Goal: Task Accomplishment & Management: Use online tool/utility

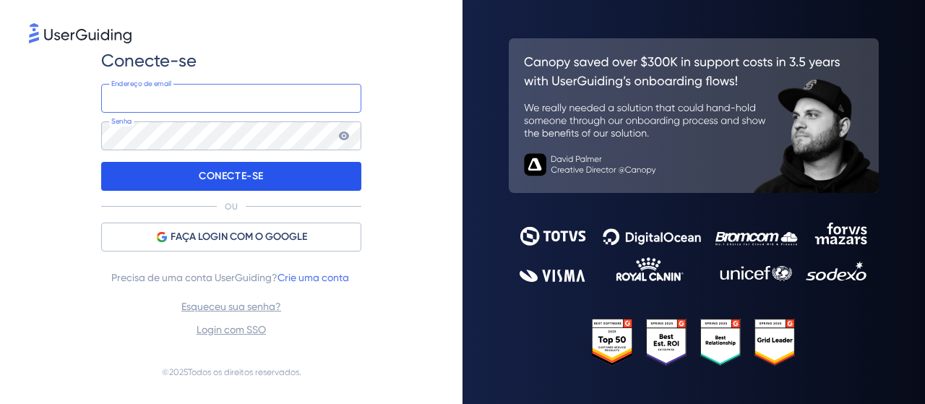
type input "[EMAIL_ADDRESS][DOMAIN_NAME]"
click at [251, 179] on font "CONECTE-SE" at bounding box center [231, 176] width 65 height 12
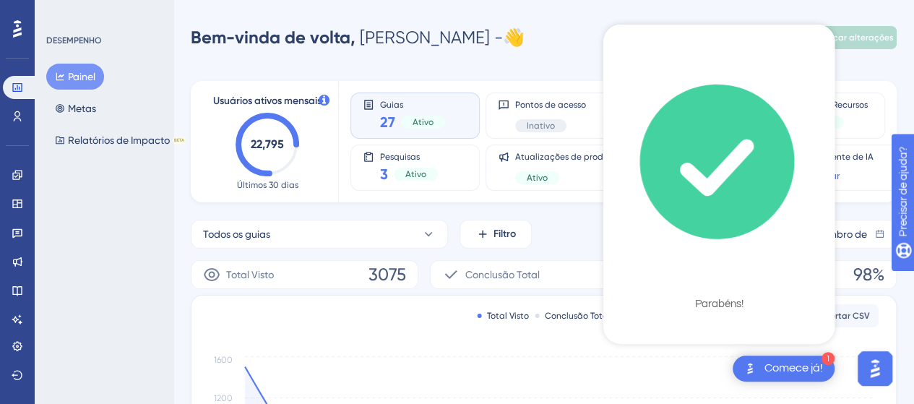
click at [716, 304] on font "Parabéns!" at bounding box center [719, 303] width 48 height 11
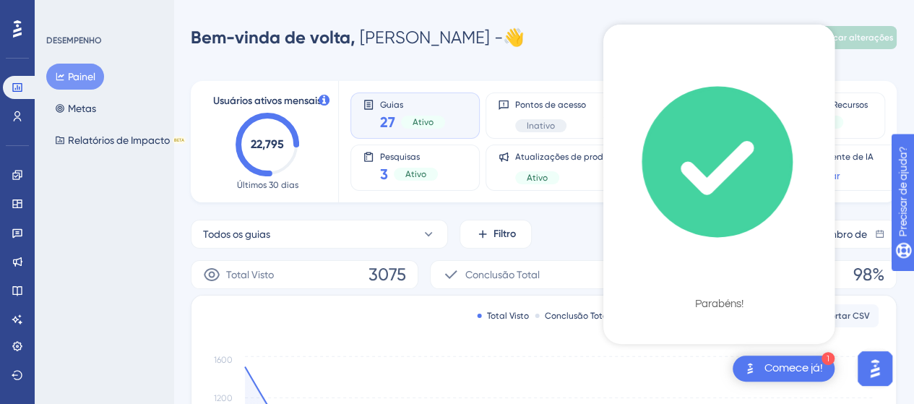
click at [760, 372] on div "1 Comece já!" at bounding box center [784, 368] width 102 height 26
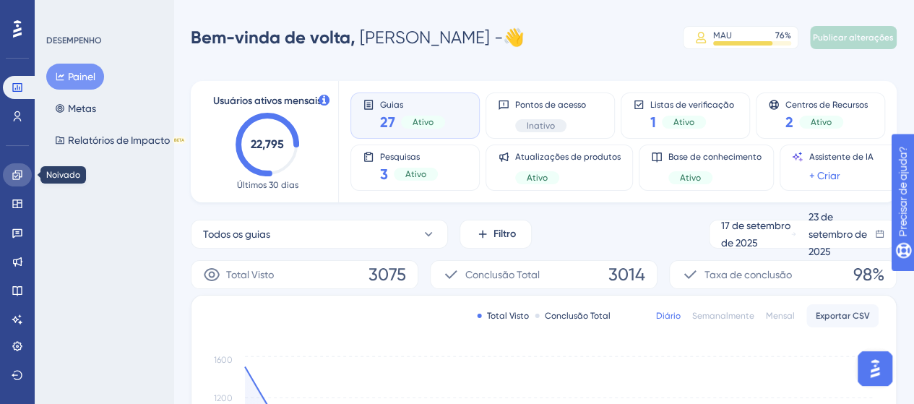
click at [14, 178] on icon at bounding box center [18, 175] width 12 height 12
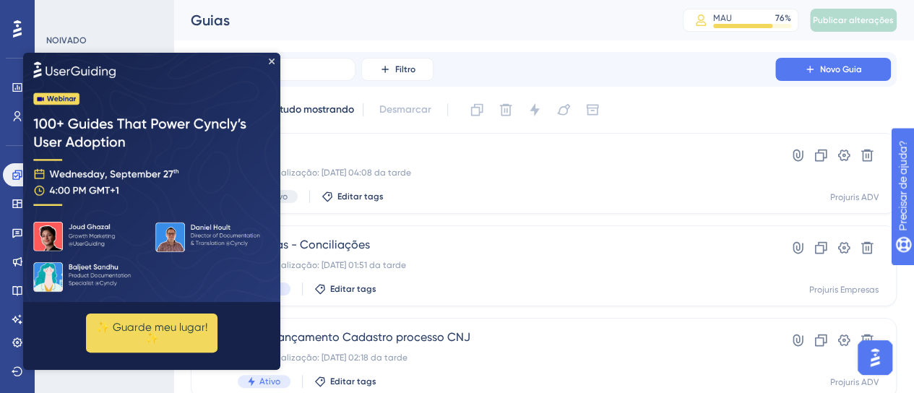
click at [271, 57] on img at bounding box center [151, 177] width 257 height 249
click at [272, 62] on icon "Fechar visualização" at bounding box center [272, 62] width 6 height 6
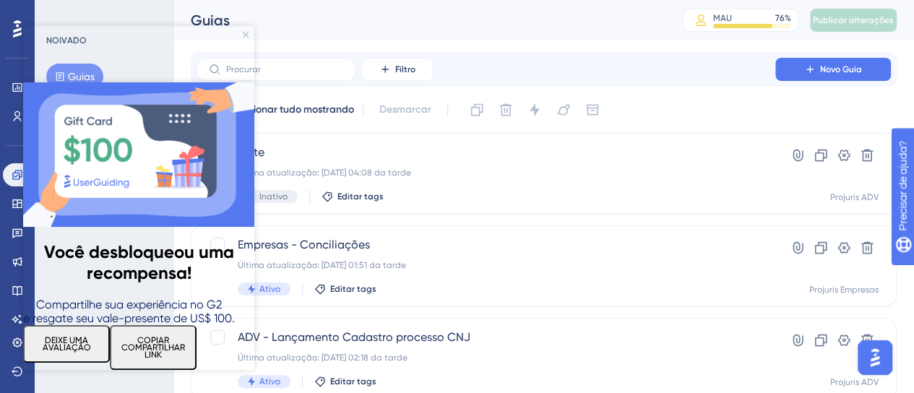
click at [81, 335] on font "DEIXE UMA AVALIAÇÃO" at bounding box center [67, 343] width 48 height 17
click at [249, 82] on img at bounding box center [138, 154] width 231 height 144
click at [246, 33] on icon "Fechar visualização" at bounding box center [246, 35] width 6 height 6
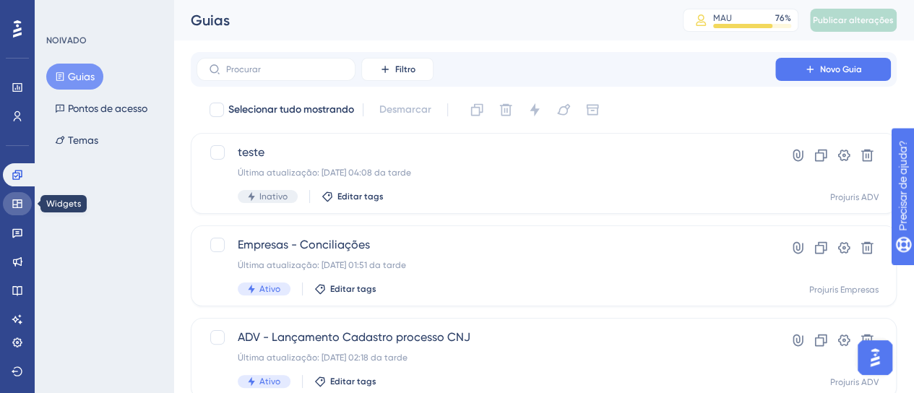
click at [9, 208] on link at bounding box center [17, 203] width 29 height 23
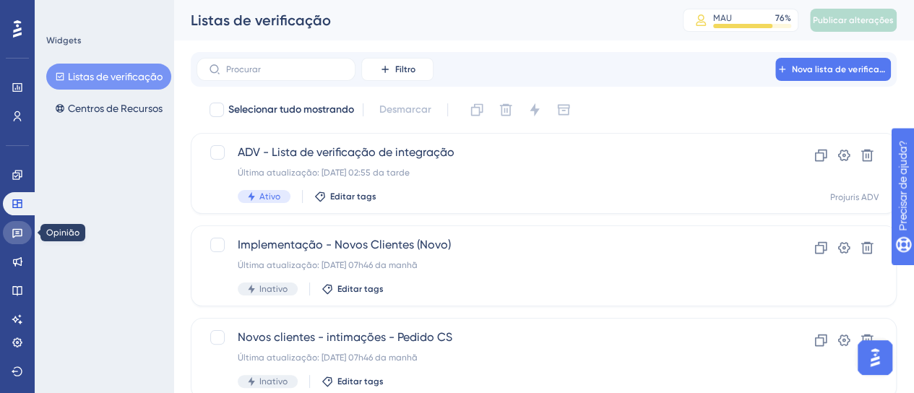
click at [9, 230] on link at bounding box center [17, 232] width 29 height 23
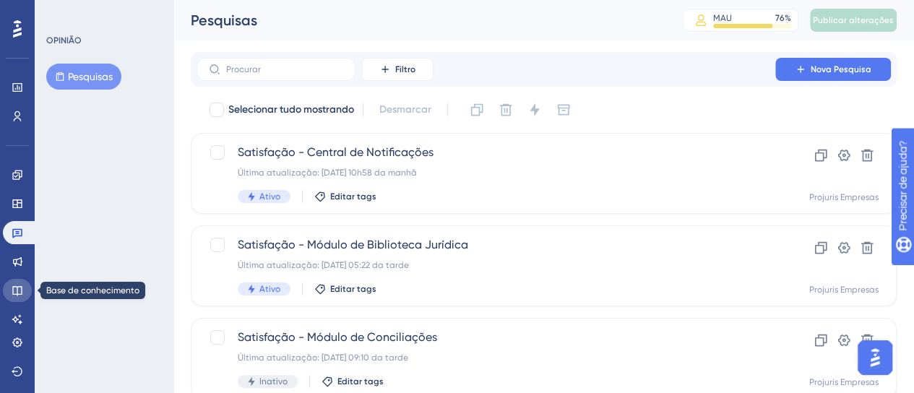
click at [17, 294] on icon at bounding box center [16, 290] width 9 height 9
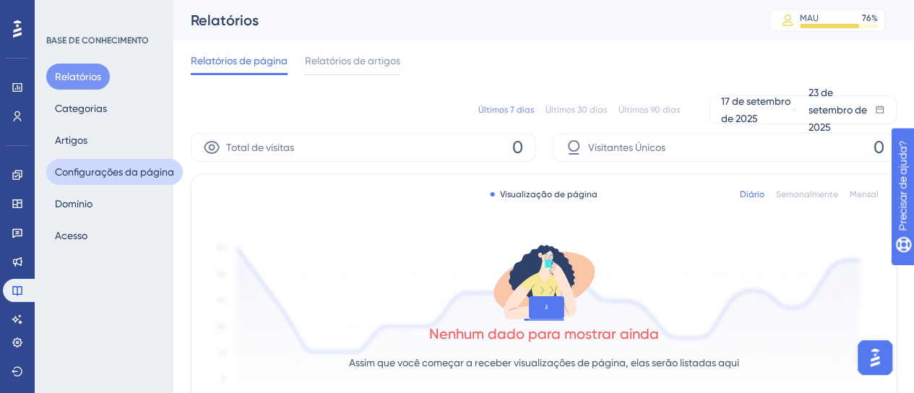
click at [92, 180] on font "Configurações da página" at bounding box center [114, 171] width 119 height 17
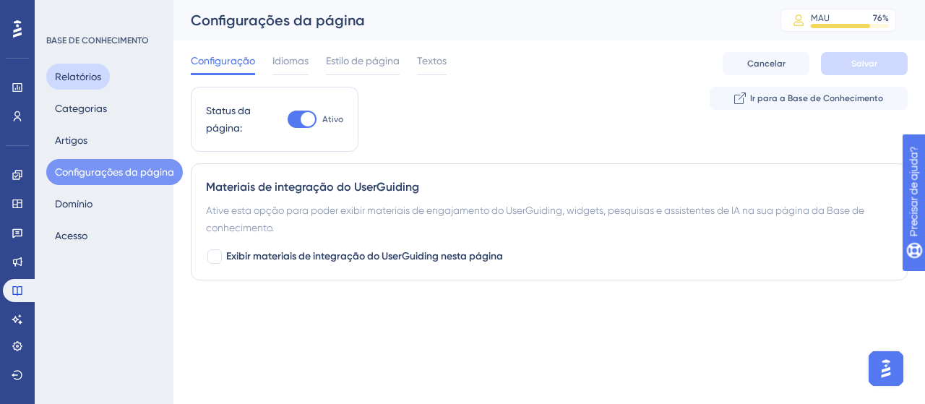
click at [91, 73] on font "Relatórios" at bounding box center [78, 77] width 46 height 12
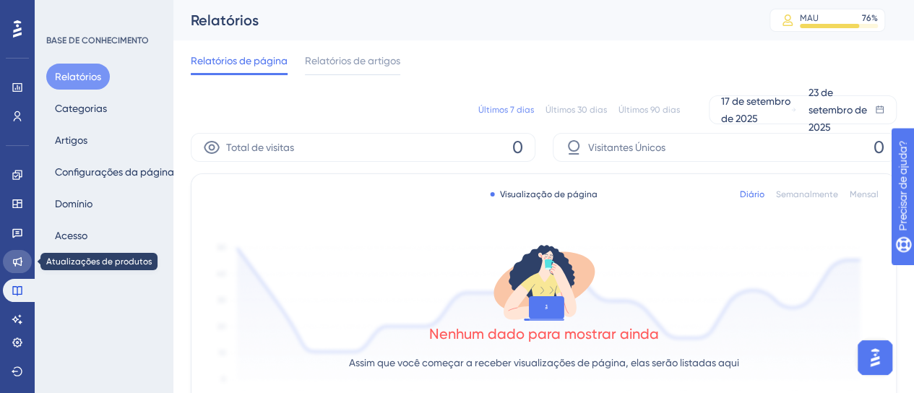
click at [20, 255] on link at bounding box center [17, 261] width 29 height 23
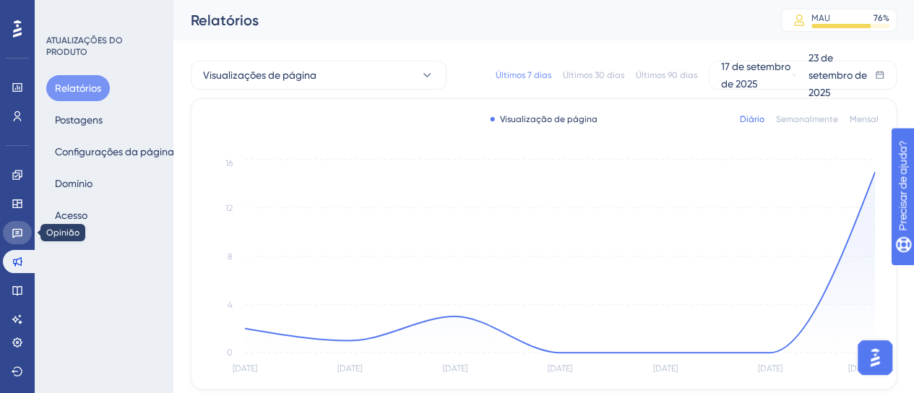
click at [17, 229] on icon at bounding box center [17, 233] width 10 height 9
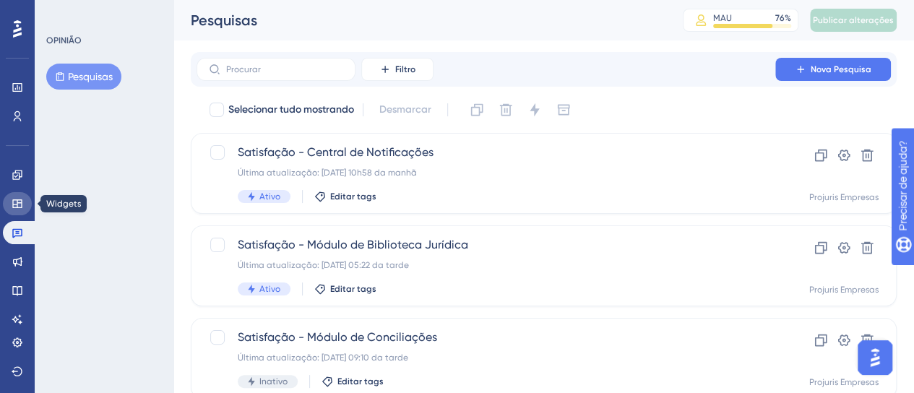
click at [15, 201] on icon at bounding box center [18, 204] width 12 height 12
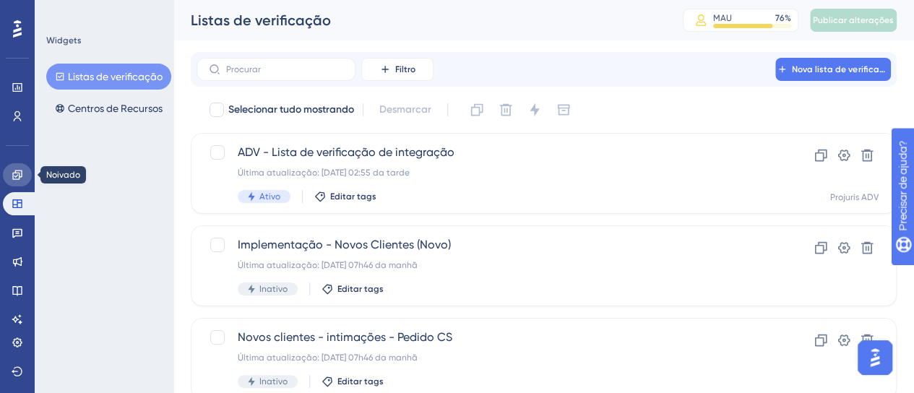
click at [17, 175] on icon at bounding box center [16, 174] width 9 height 9
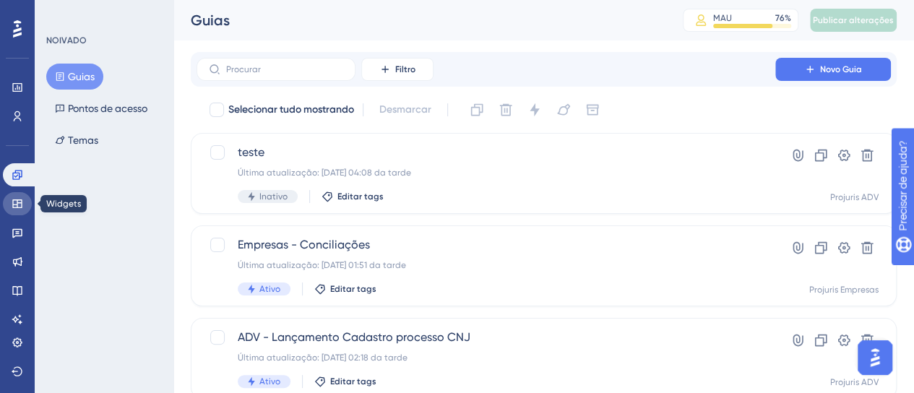
click at [17, 207] on icon at bounding box center [16, 203] width 9 height 9
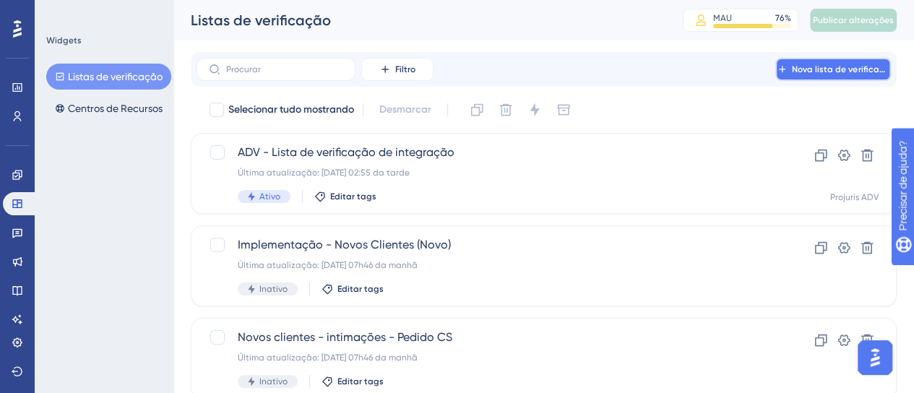
click at [819, 67] on font "Nova lista de verificação" at bounding box center [843, 69] width 103 height 10
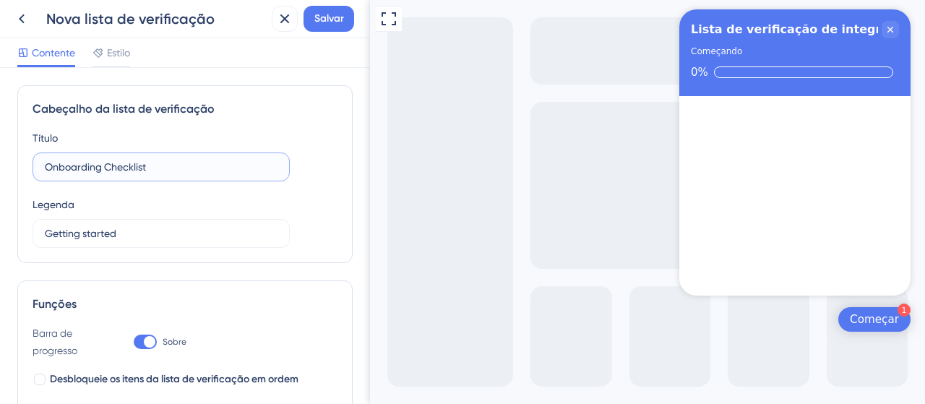
drag, startPoint x: 169, startPoint y: 167, endPoint x: 37, endPoint y: 173, distance: 132.3
click at [37, 173] on label "Onboarding Checklist" at bounding box center [161, 166] width 257 height 29
click at [186, 163] on input "text" at bounding box center [161, 167] width 233 height 16
drag, startPoint x: 186, startPoint y: 163, endPoint x: 32, endPoint y: 177, distance: 155.3
click at [33, 177] on div "Título Assistente Virtual" at bounding box center [161, 155] width 257 height 52
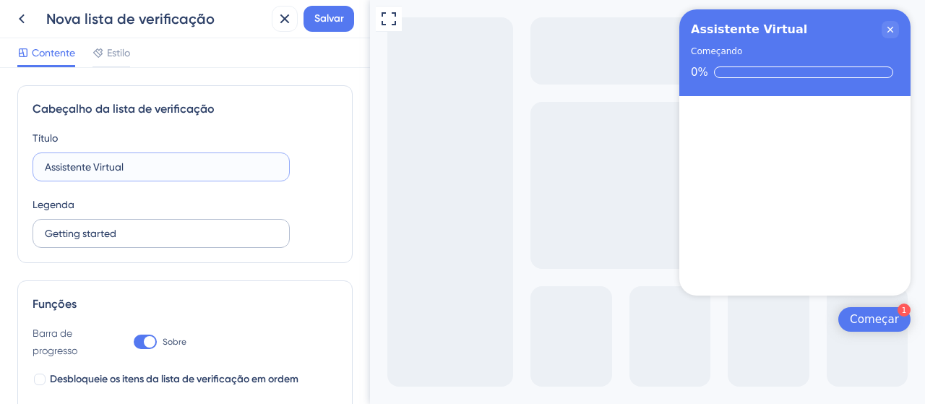
type input "Assistente Virtual"
click at [143, 237] on input "Getting started" at bounding box center [161, 233] width 233 height 16
drag, startPoint x: 152, startPoint y: 237, endPoint x: 35, endPoint y: 252, distance: 118.0
click at [35, 252] on div "Cabeçalho da lista de verificação Título Assistente Virtual Legenda Getting sta…" at bounding box center [184, 174] width 335 height 178
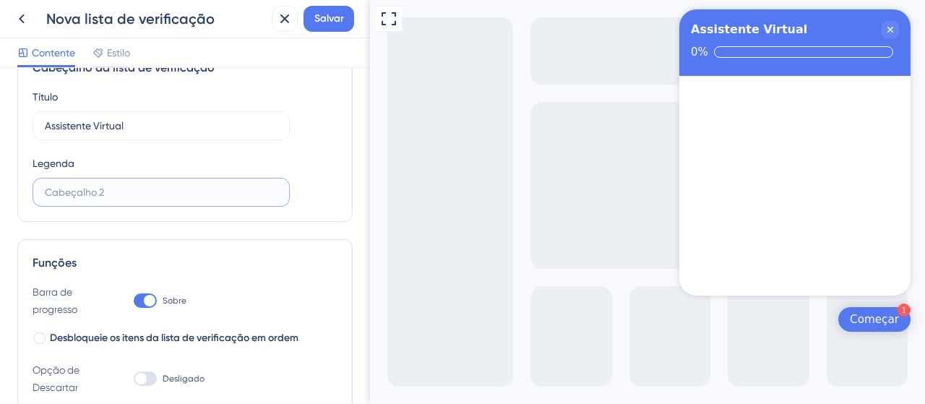
scroll to position [72, 0]
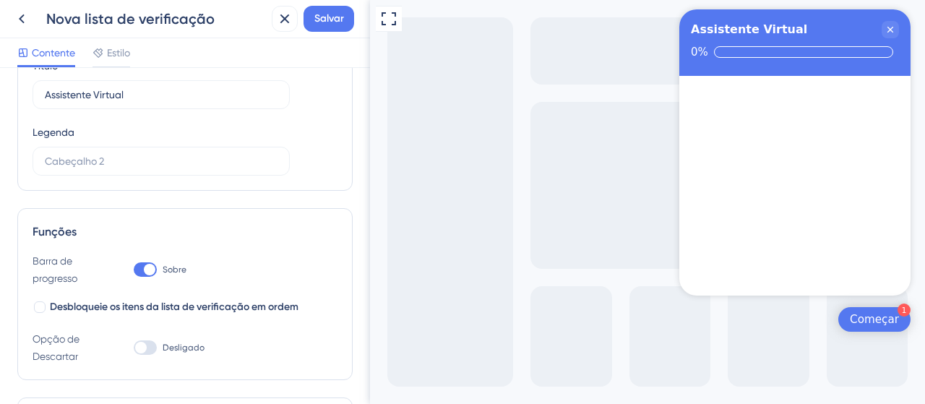
click at [144, 269] on div at bounding box center [150, 270] width 12 height 12
click at [134, 269] on input "Sobre" at bounding box center [133, 269] width 1 height 1
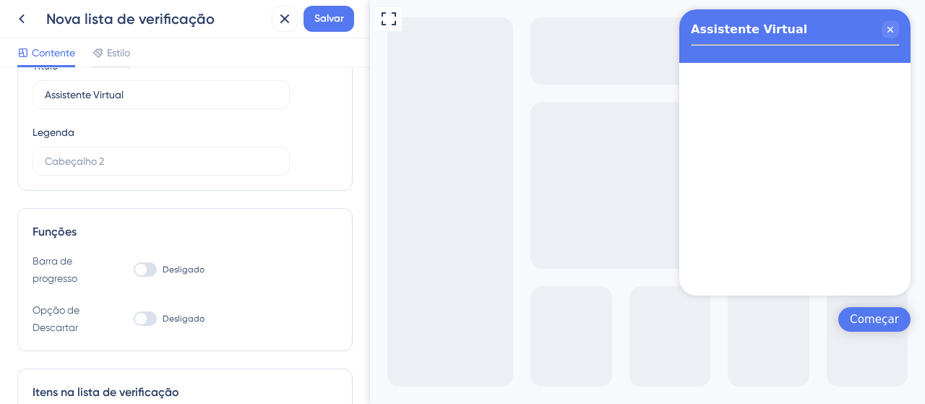
click at [146, 269] on div at bounding box center [141, 270] width 12 height 12
click at [134, 269] on input "Desligado" at bounding box center [133, 269] width 1 height 1
checkbox input "true"
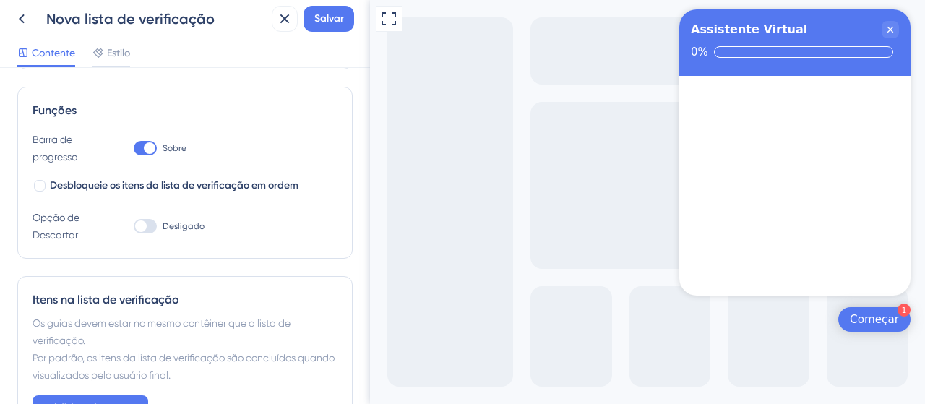
scroll to position [217, 0]
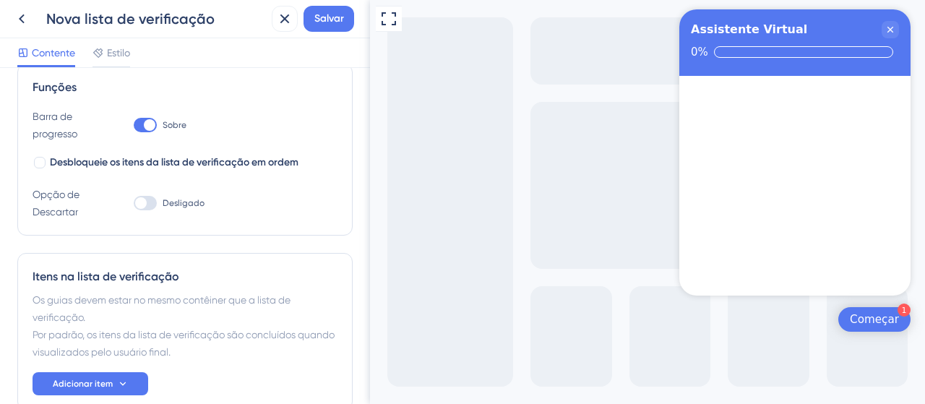
click at [150, 198] on div at bounding box center [145, 203] width 23 height 14
click at [134, 203] on input "Desligado" at bounding box center [133, 203] width 1 height 1
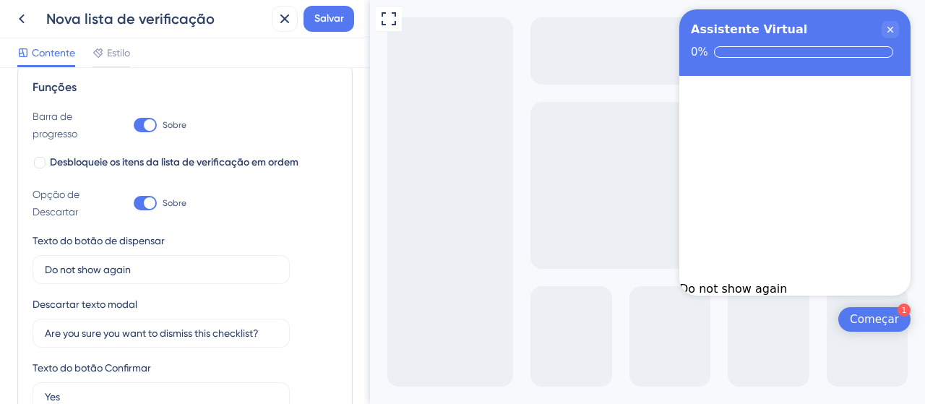
click at [148, 204] on div at bounding box center [150, 203] width 12 height 12
click at [134, 204] on input "Sobre" at bounding box center [133, 203] width 1 height 1
checkbox input "false"
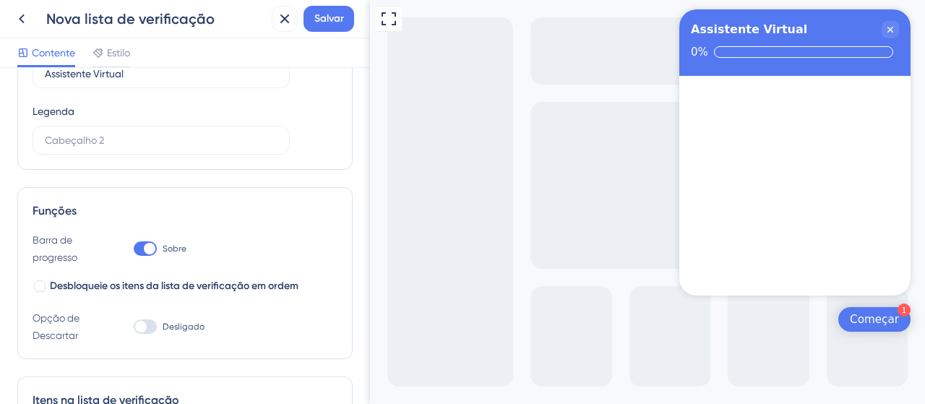
scroll to position [0, 0]
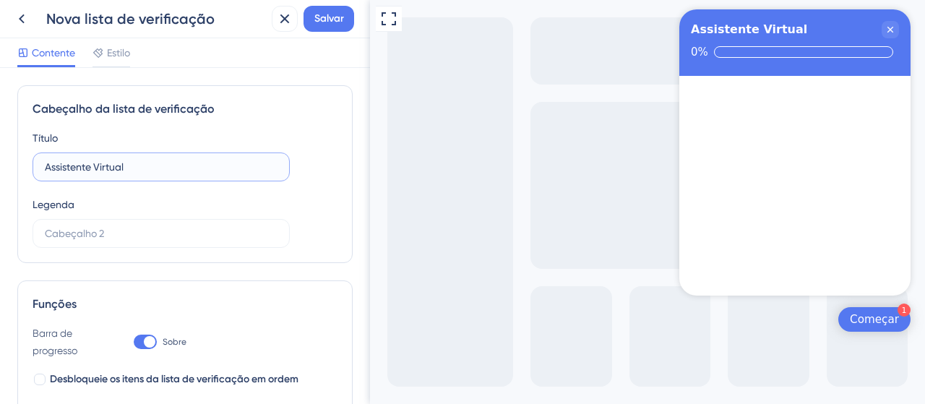
click at [144, 173] on input "Assistente Virtual" at bounding box center [161, 167] width 233 height 16
type input "Assistente Virtual Projuris Acordos"
click at [117, 228] on input "text" at bounding box center [161, 233] width 233 height 16
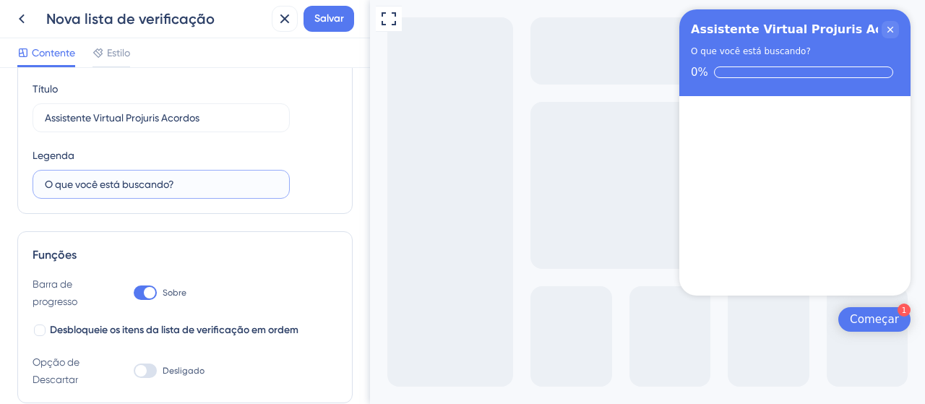
scroll to position [72, 0]
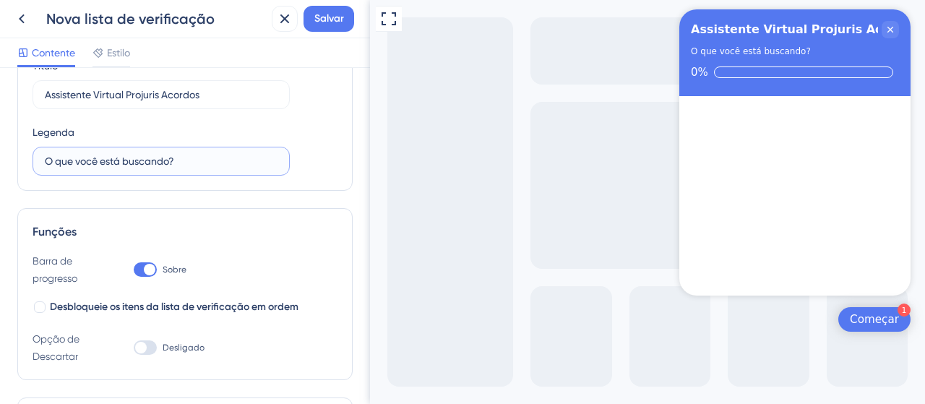
type input "O que você está buscando?"
click at [56, 264] on font "Barra de progresso" at bounding box center [55, 269] width 45 height 29
click at [144, 264] on div at bounding box center [145, 269] width 23 height 14
click at [134, 269] on input "Sobre" at bounding box center [133, 269] width 1 height 1
checkbox input "false"
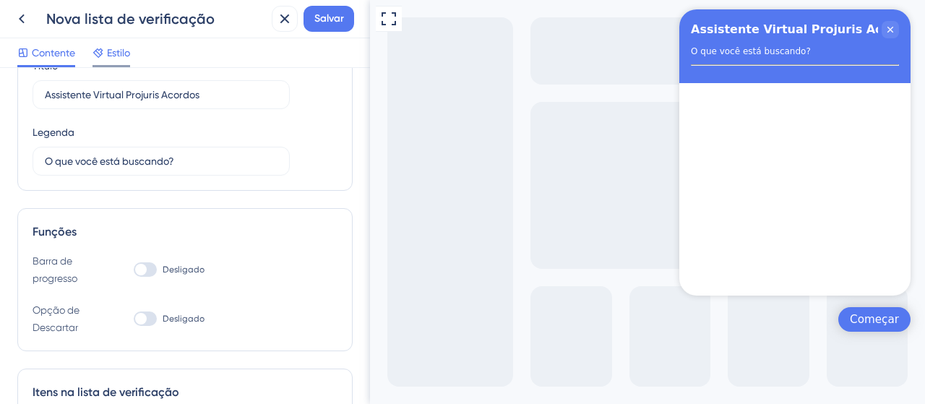
click at [108, 48] on font "Estilo" at bounding box center [118, 53] width 23 height 12
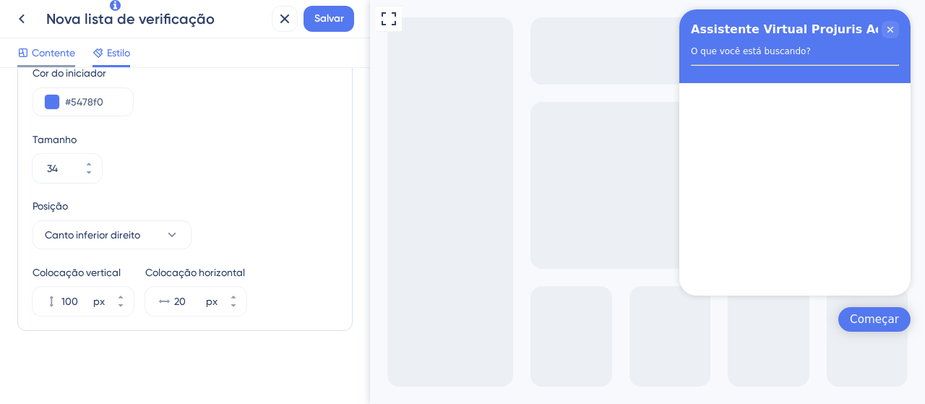
click at [41, 59] on span "Contente" at bounding box center [53, 52] width 43 height 17
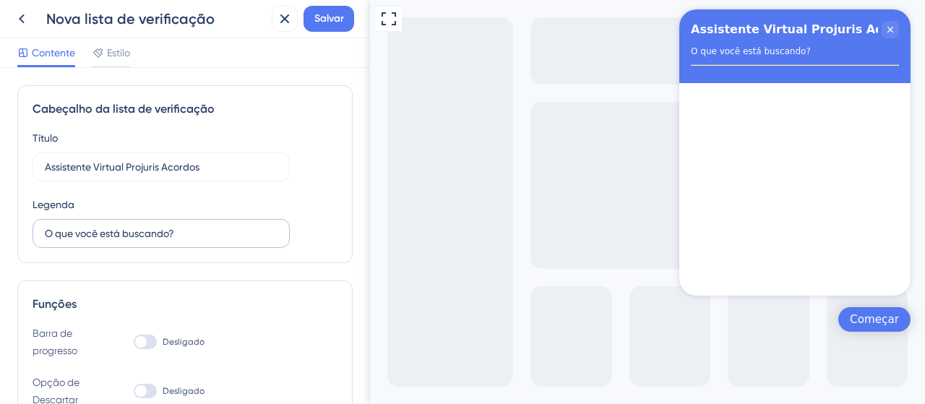
scroll to position [72, 0]
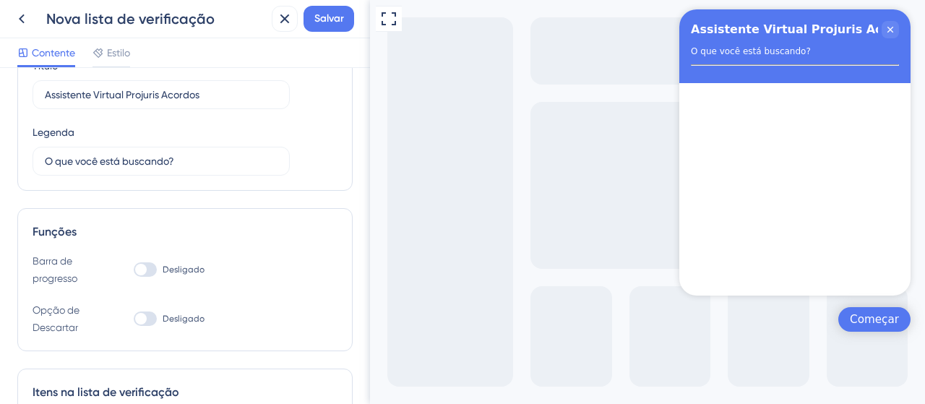
click at [145, 317] on div at bounding box center [141, 319] width 12 height 12
click at [134, 319] on input "Desligado" at bounding box center [133, 319] width 1 height 1
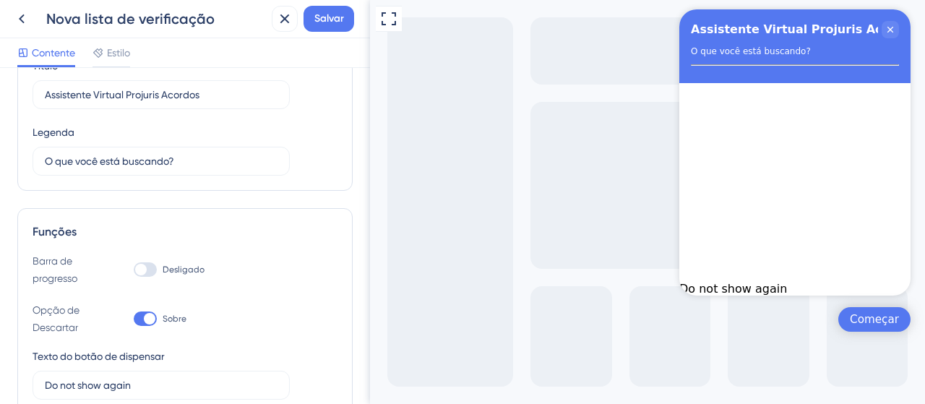
click at [145, 317] on div at bounding box center [150, 319] width 12 height 12
click at [134, 319] on input "Sobre" at bounding box center [133, 319] width 1 height 1
checkbox input "false"
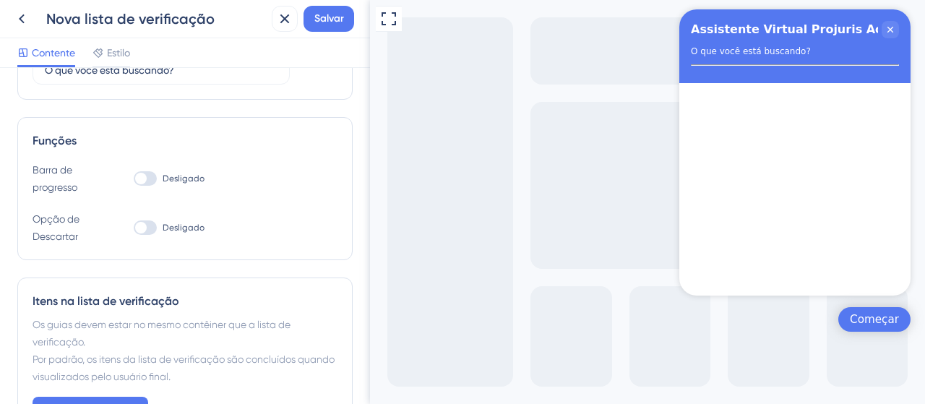
scroll to position [217, 0]
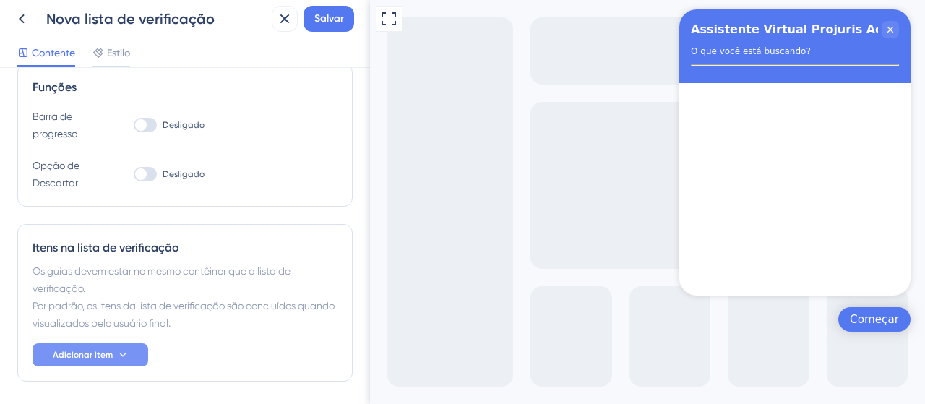
click at [124, 344] on button "Adicionar item" at bounding box center [91, 354] width 116 height 23
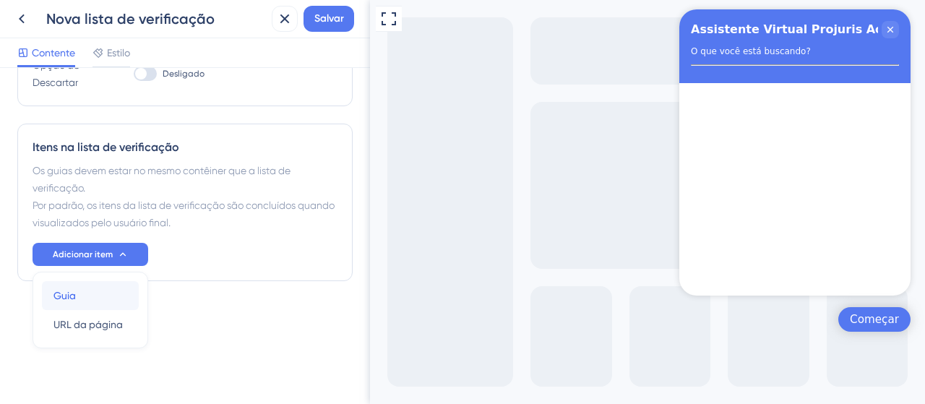
click at [91, 297] on div "Guia Guia" at bounding box center [90, 295] width 74 height 29
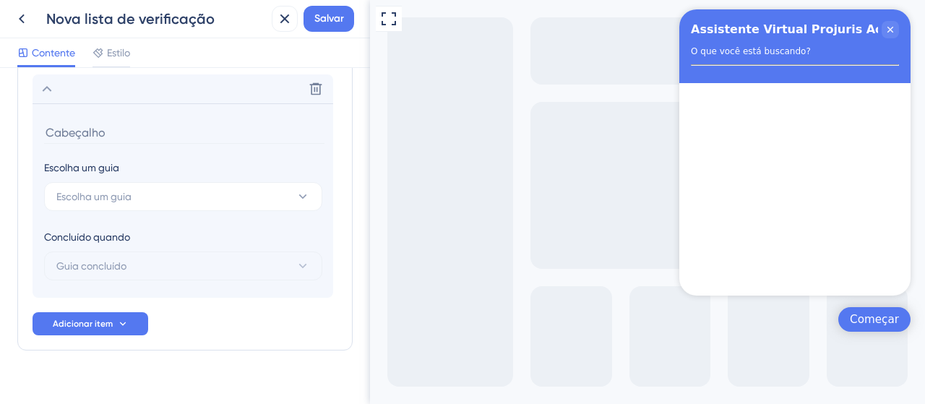
scroll to position [491, 0]
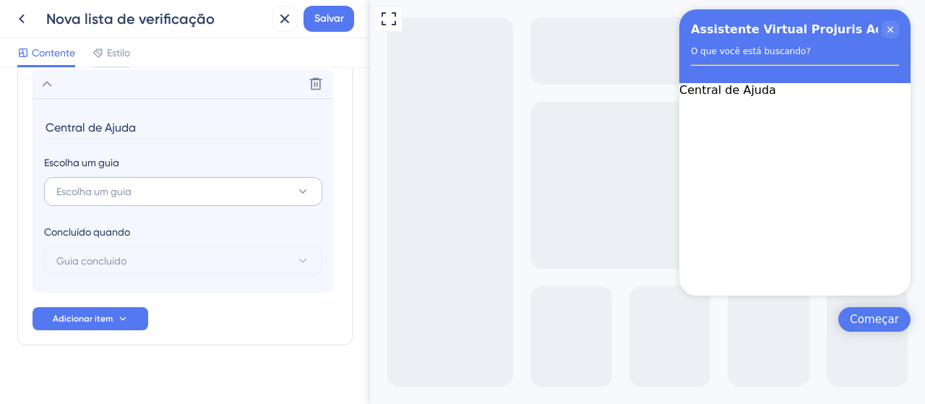
type input "Central de Ajuda"
click at [144, 180] on button "Escolha um guia" at bounding box center [183, 191] width 278 height 29
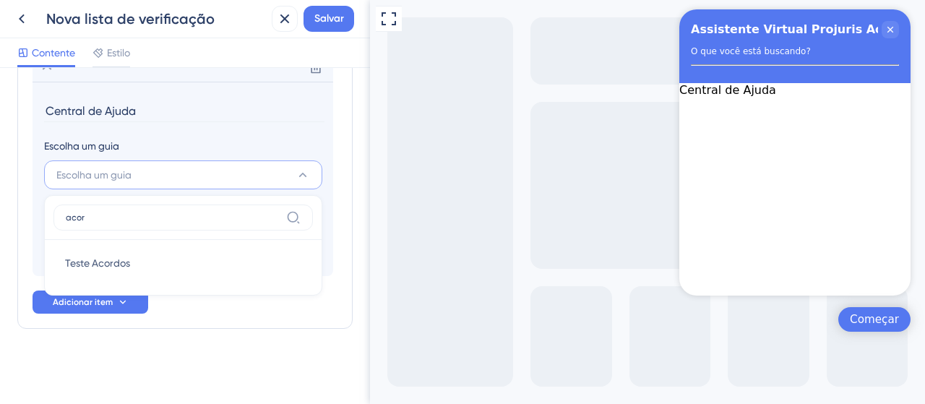
scroll to position [505, 0]
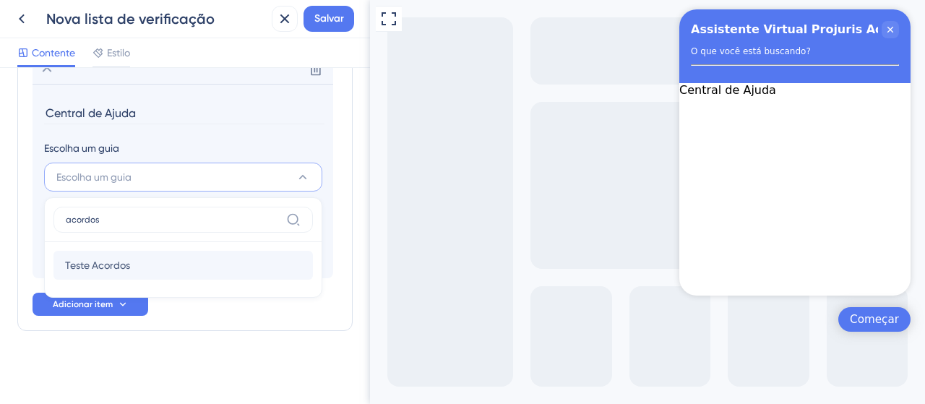
type input "acordos"
click at [125, 262] on font "Teste Acordos" at bounding box center [97, 265] width 65 height 12
type input "Teste Acordos"
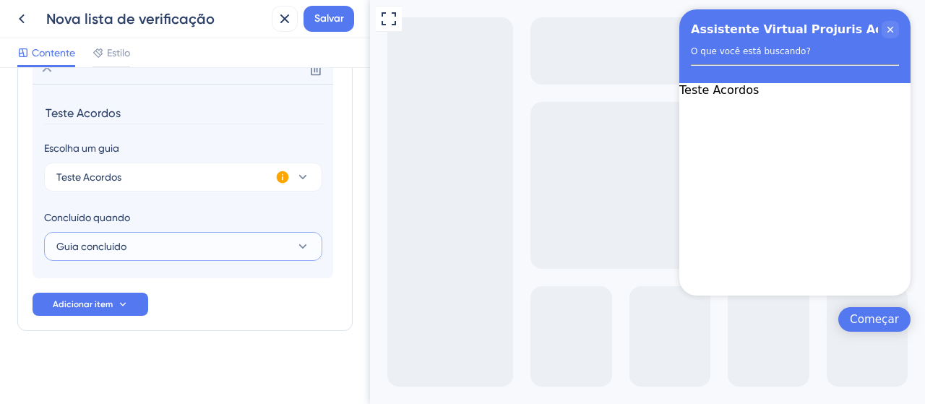
click at [149, 236] on button "Guia concluído" at bounding box center [183, 246] width 278 height 29
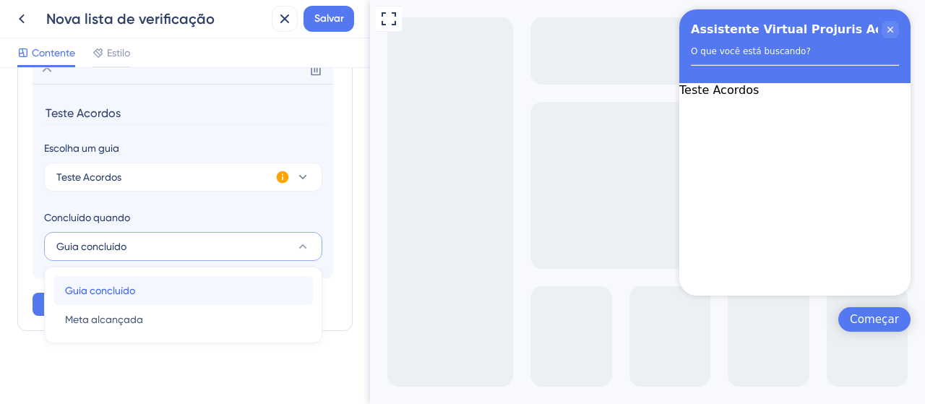
click at [127, 285] on font "Guia concluído" at bounding box center [100, 291] width 70 height 12
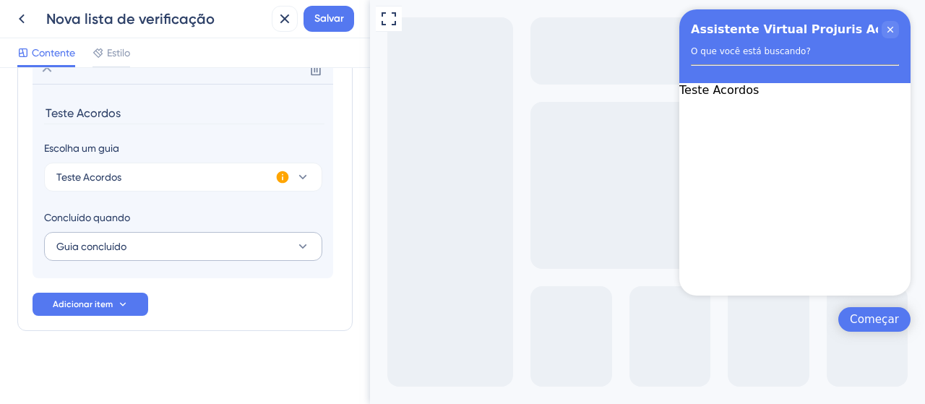
scroll to position [433, 0]
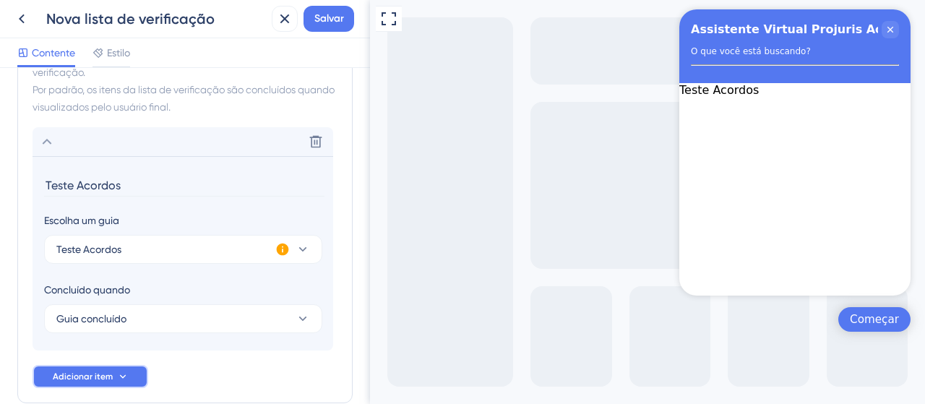
click at [85, 371] on font "Adicionar item" at bounding box center [83, 376] width 60 height 10
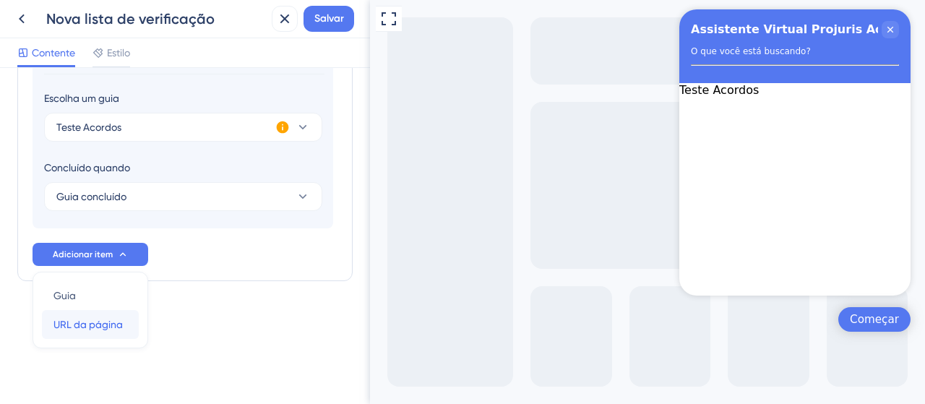
click at [81, 311] on div "URL da página URL da página" at bounding box center [90, 324] width 74 height 29
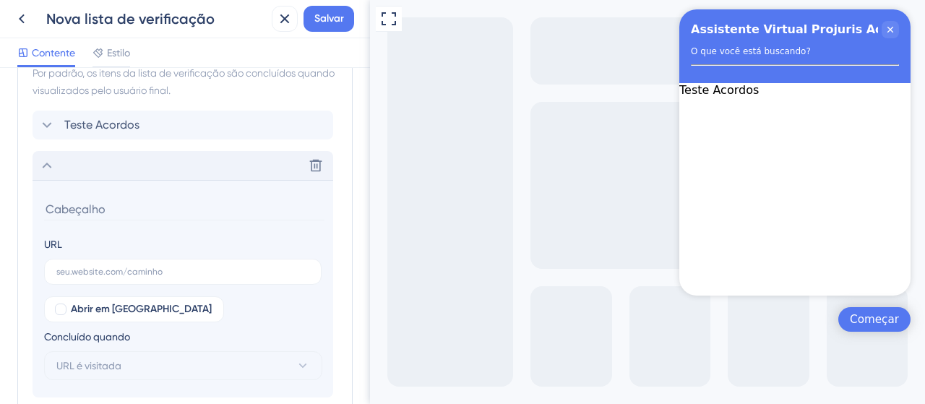
scroll to position [387, 0]
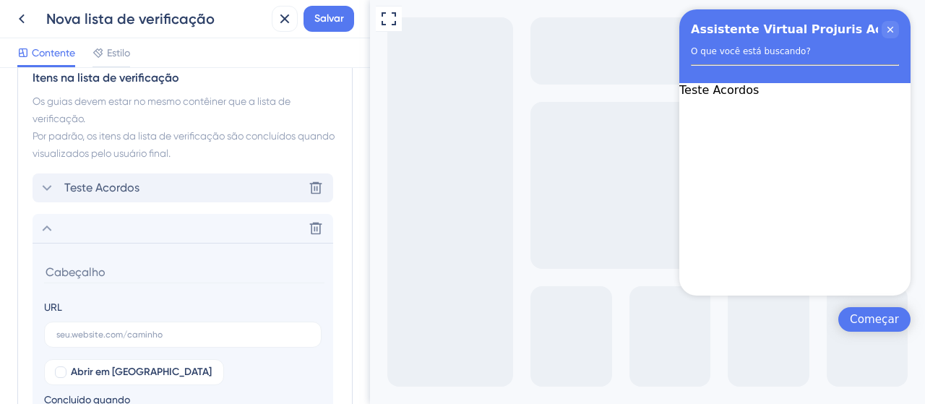
click at [51, 187] on icon at bounding box center [46, 187] width 17 height 17
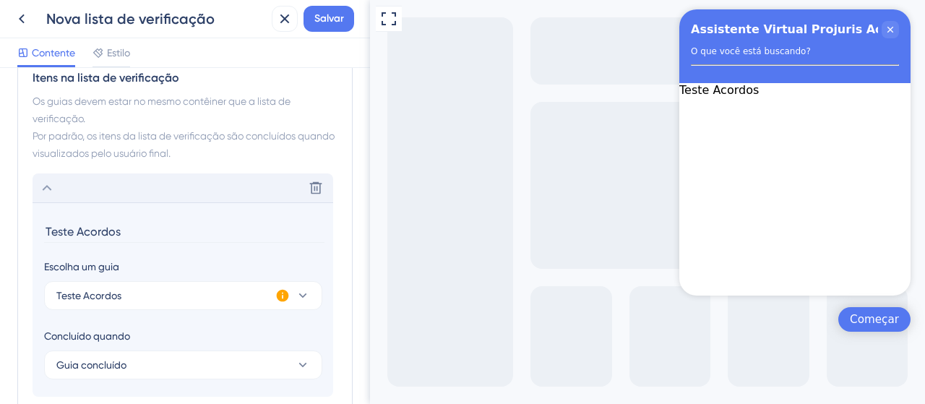
scroll to position [491, 0]
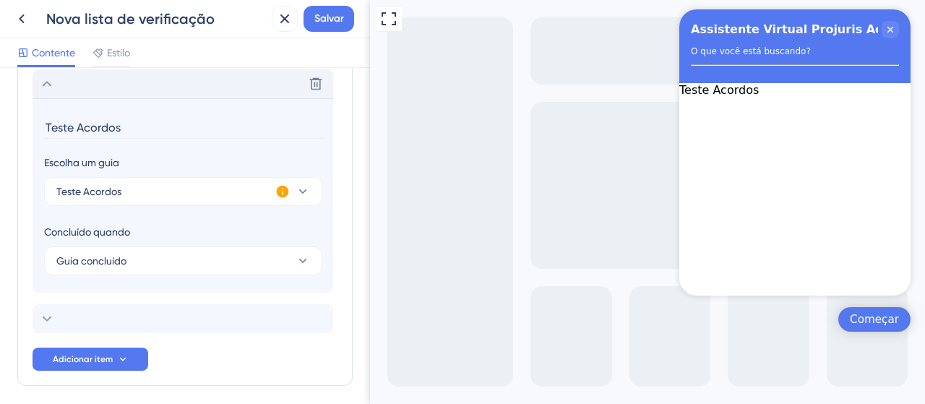
click at [49, 89] on icon at bounding box center [46, 83] width 17 height 17
